Goal: Find specific page/section: Find specific page/section

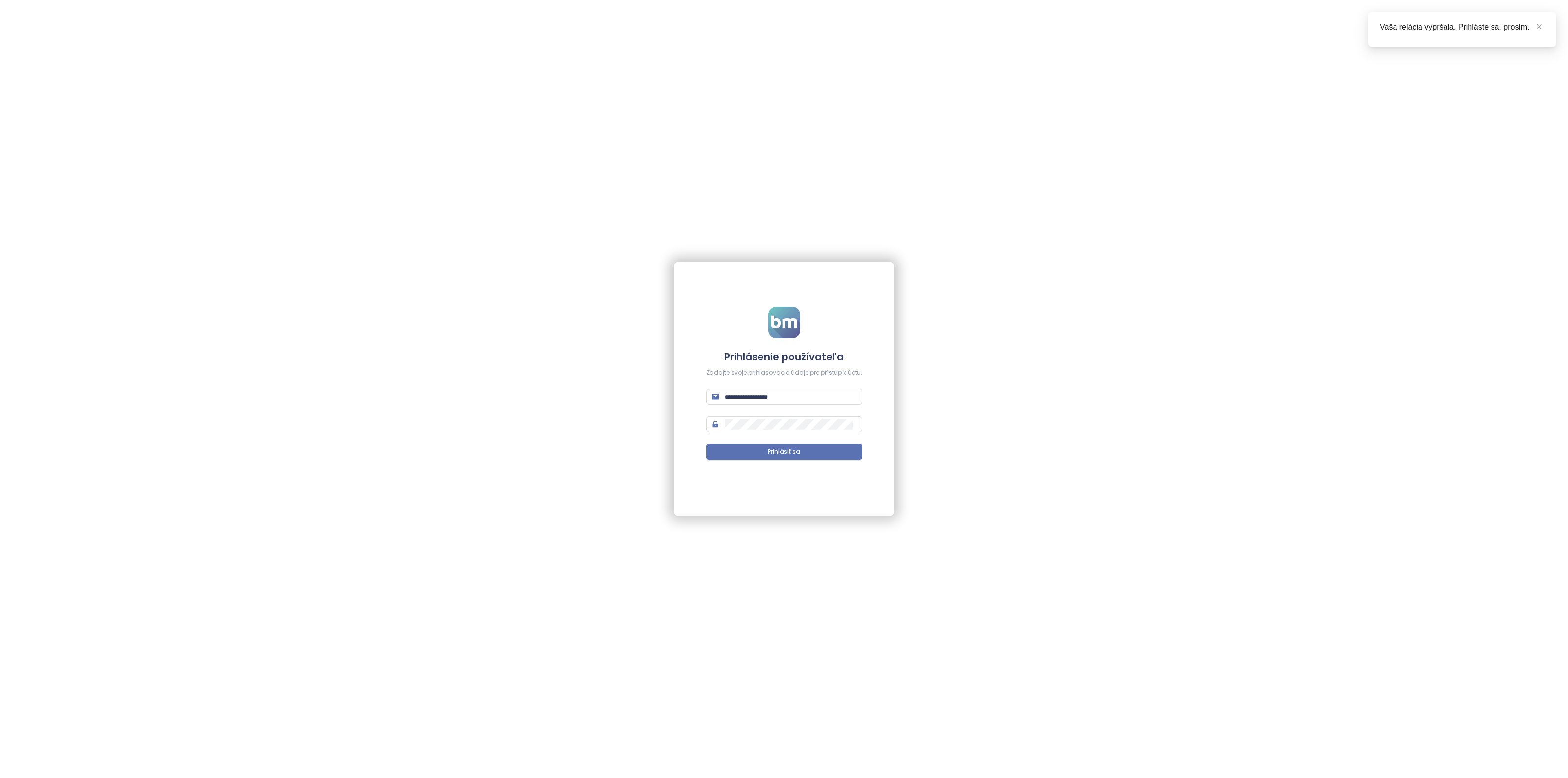
type input "**********"
click at [761, 439] on form "**********" at bounding box center [784, 390] width 156 height 165
click at [763, 452] on button "Prihlásiť sa" at bounding box center [784, 452] width 156 height 16
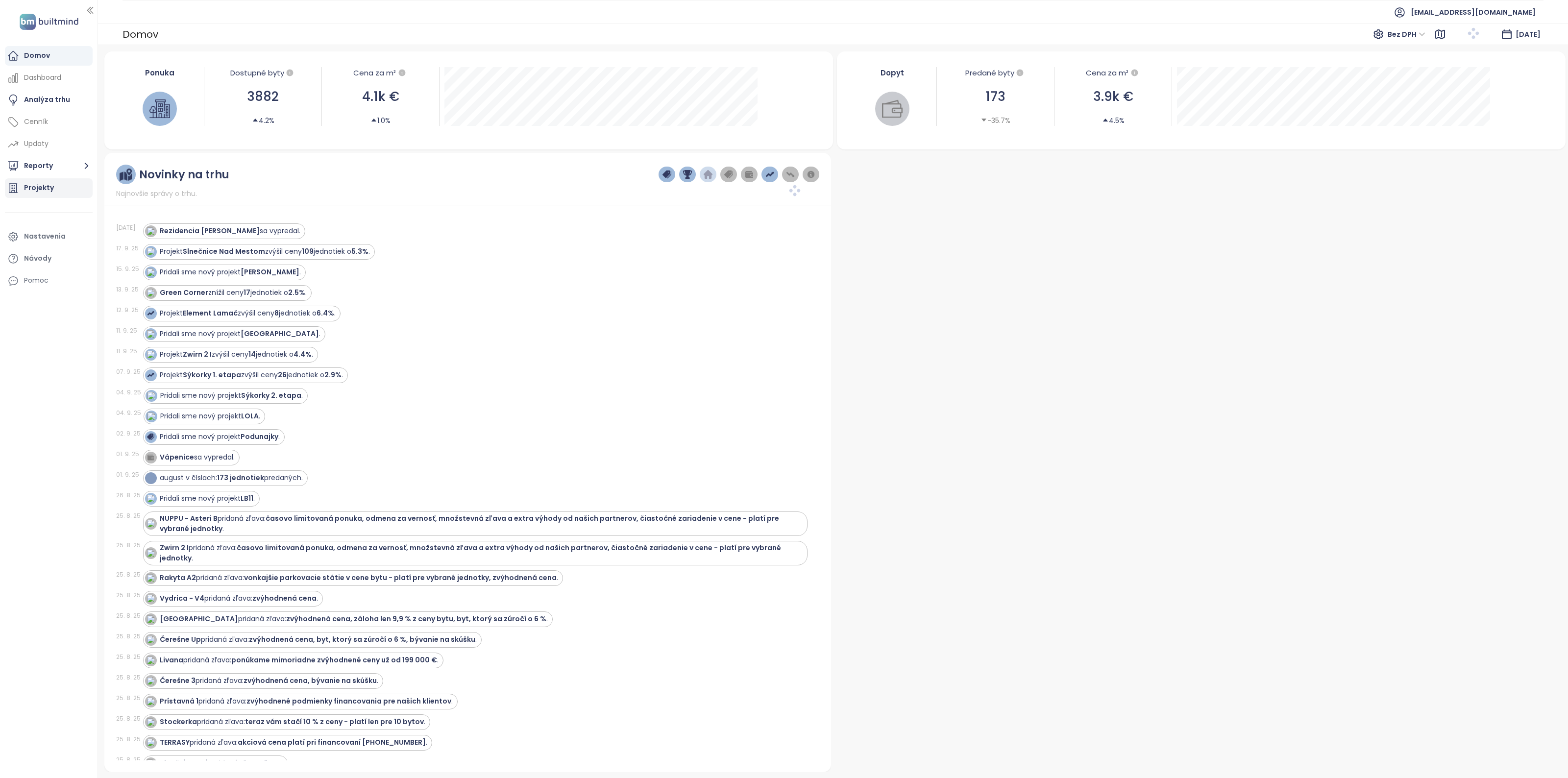
click at [43, 197] on div "Projekty" at bounding box center [49, 188] width 88 height 20
